Goal: Task Accomplishment & Management: Use online tool/utility

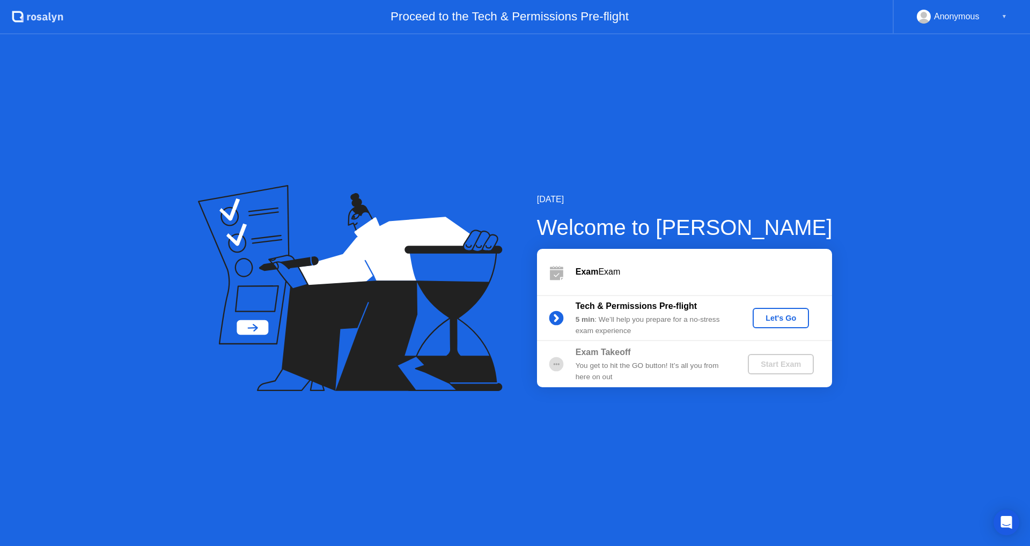
click at [775, 319] on div "Let's Go" at bounding box center [781, 318] width 48 height 9
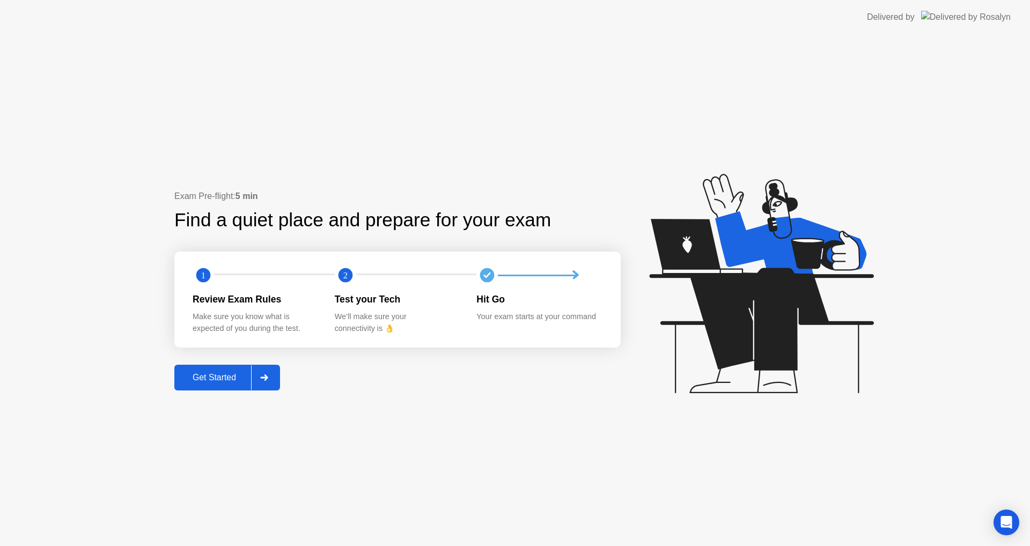
click at [201, 381] on div "Get Started" at bounding box center [213, 378] width 73 height 10
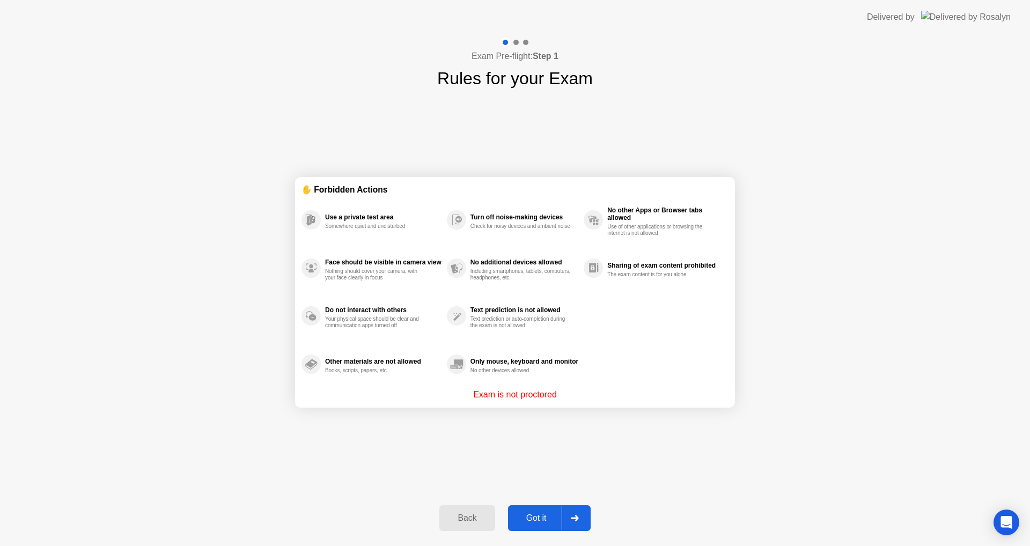
click at [534, 516] on div "Got it" at bounding box center [536, 518] width 50 height 10
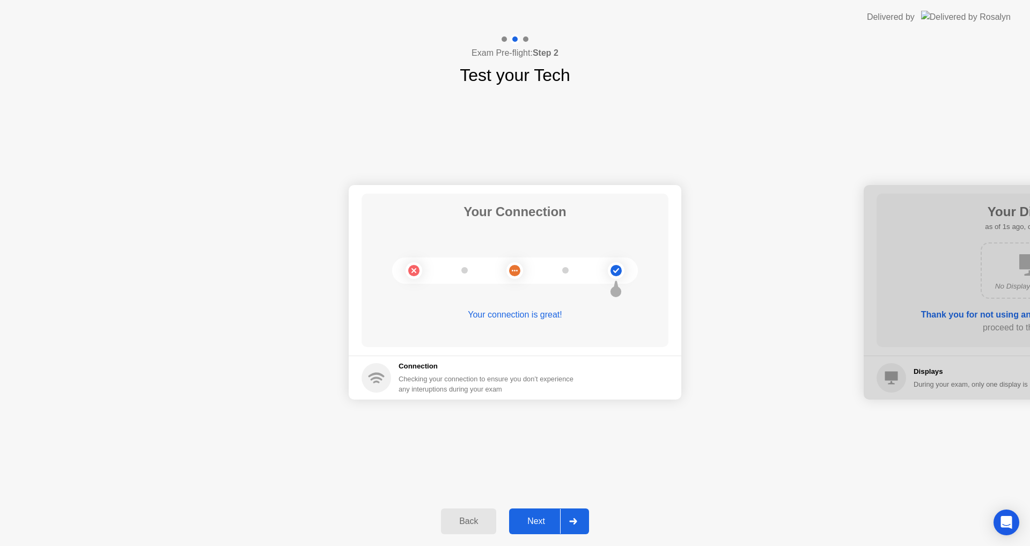
click at [534, 522] on div "Next" at bounding box center [536, 521] width 48 height 10
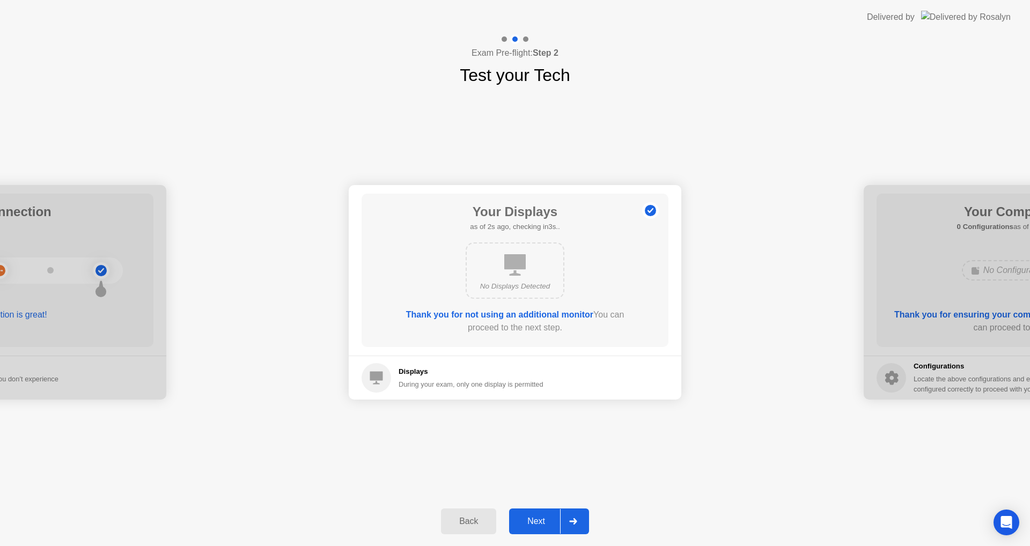
click at [536, 521] on div "Next" at bounding box center [536, 521] width 48 height 10
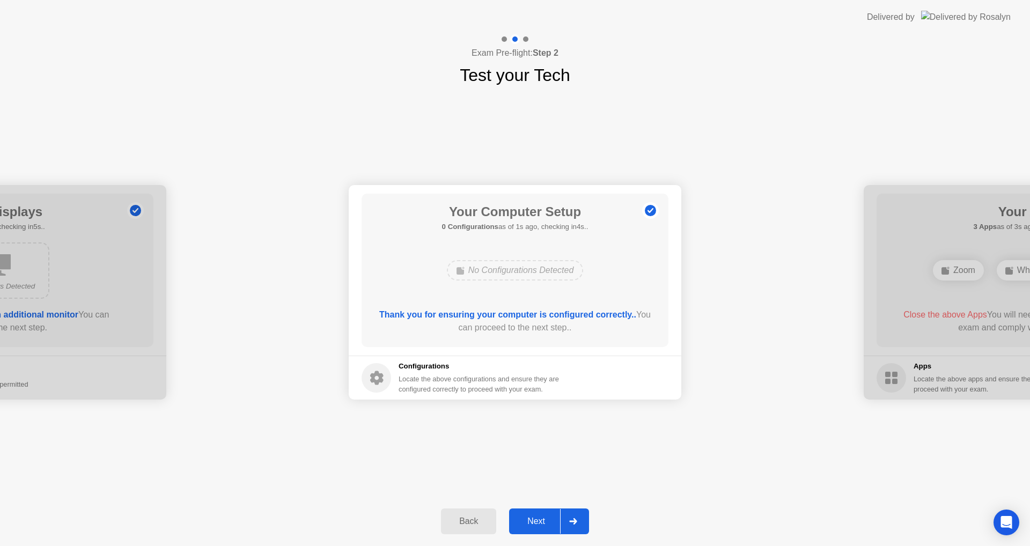
click at [535, 522] on div "Next" at bounding box center [536, 521] width 48 height 10
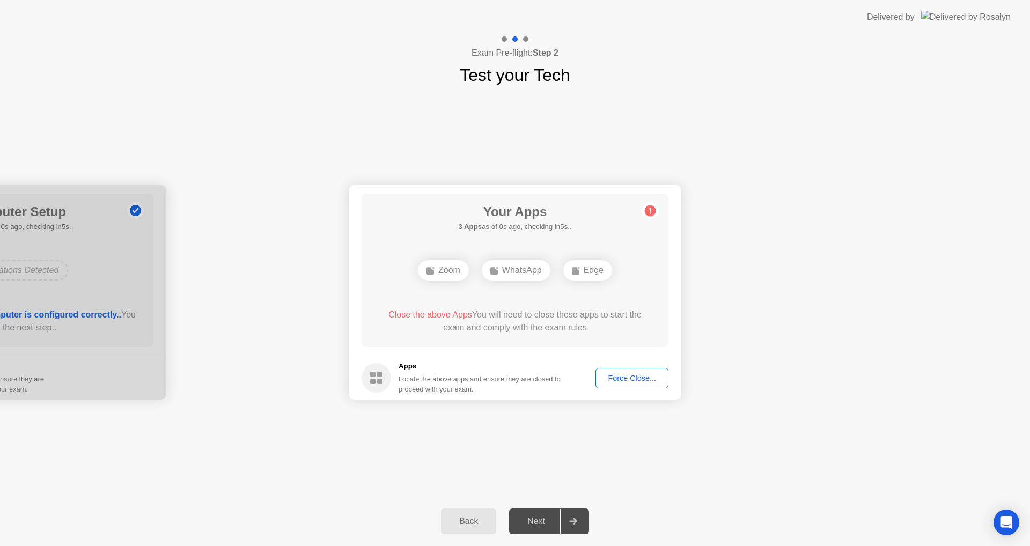
click at [542, 462] on div "Your Connection Your connection is great! Connection Checking your connection t…" at bounding box center [515, 292] width 1030 height 409
click at [638, 385] on button "Force Close..." at bounding box center [631, 378] width 73 height 20
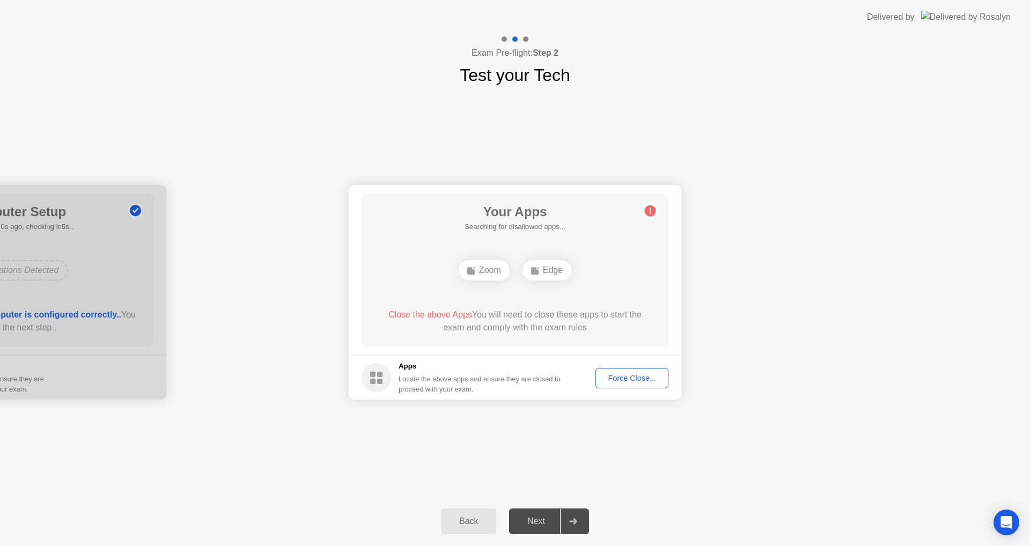
click at [625, 382] on div "Force Close..." at bounding box center [631, 378] width 65 height 9
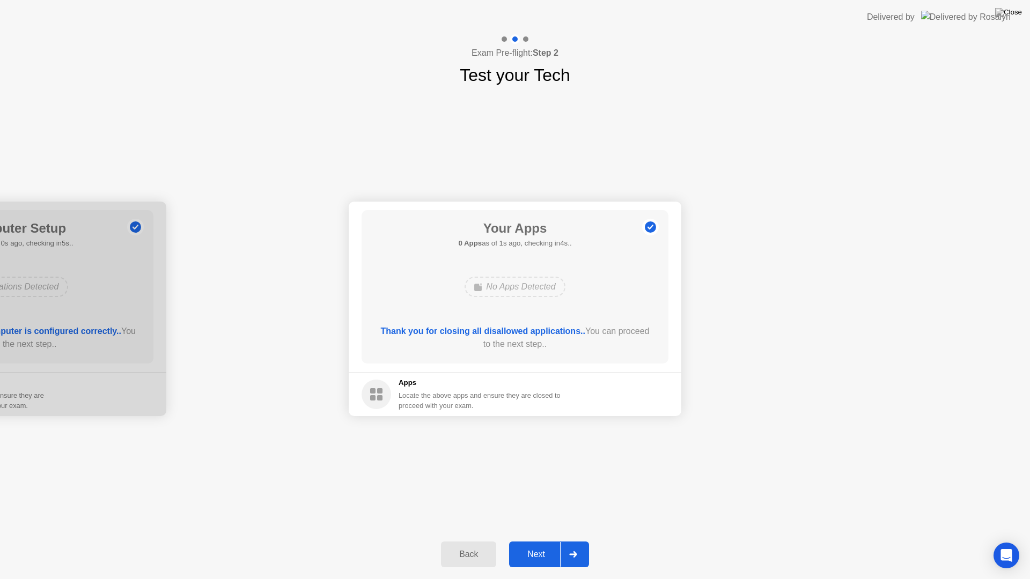
click at [521, 545] on div "Next" at bounding box center [536, 555] width 48 height 10
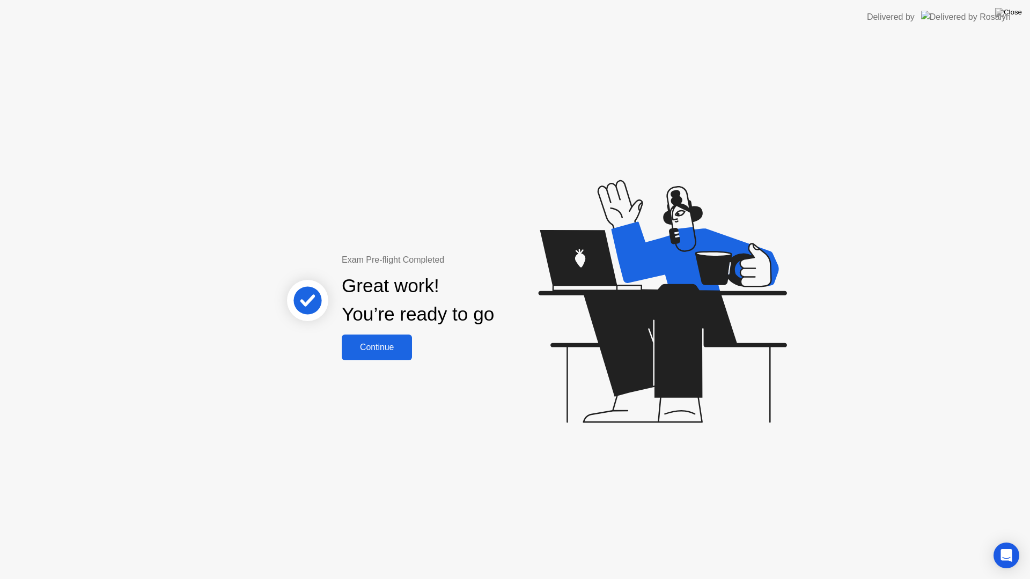
click at [386, 350] on div "Continue" at bounding box center [377, 348] width 64 height 10
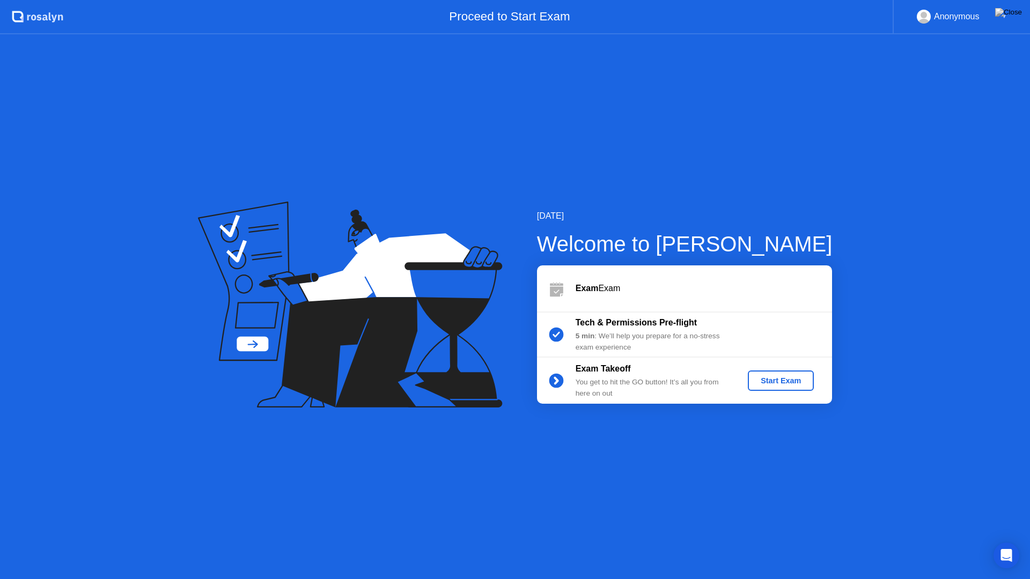
click at [762, 378] on div "Start Exam" at bounding box center [780, 380] width 57 height 9
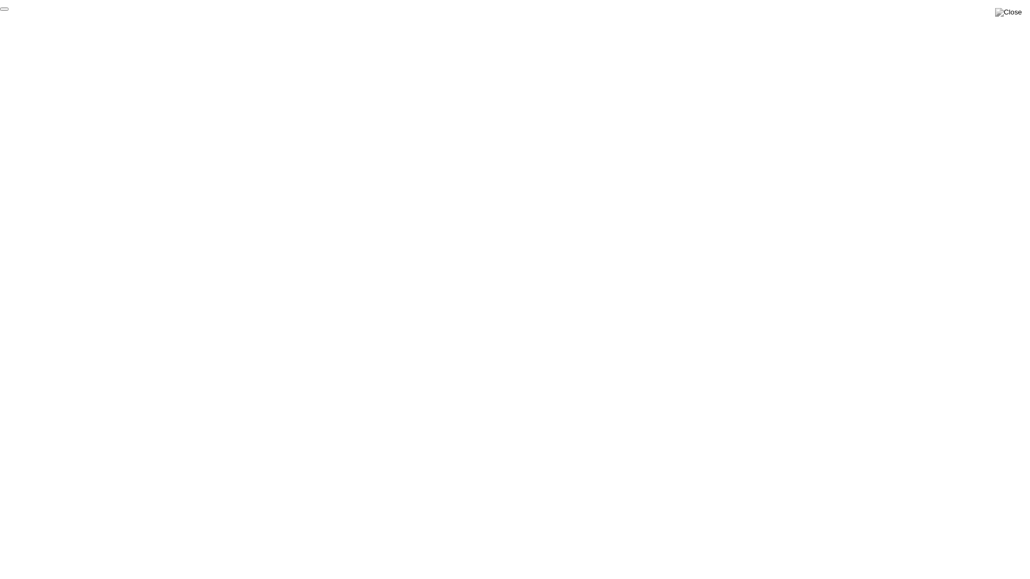
click div "End Proctoring Session"
